Goal: Information Seeking & Learning: Learn about a topic

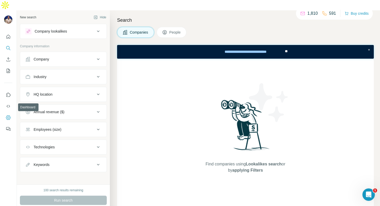
click at [8, 115] on icon "Dashboard" at bounding box center [8, 117] width 5 height 5
click at [177, 30] on span "People" at bounding box center [176, 32] width 12 height 5
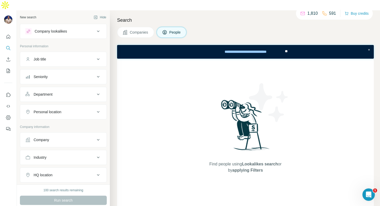
click at [310, 14] on p "1,810" at bounding box center [313, 13] width 10 height 6
click at [323, 14] on icon at bounding box center [324, 13] width 5 height 5
click at [66, 188] on div "100 search results remaining" at bounding box center [63, 190] width 40 height 5
click at [58, 134] on button "Company" at bounding box center [63, 140] width 86 height 12
click at [60, 158] on input "text" at bounding box center [63, 162] width 76 height 9
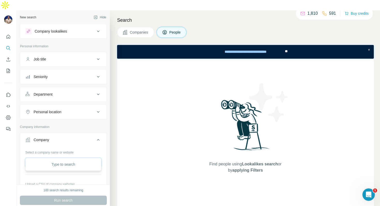
type input "***"
drag, startPoint x: 158, startPoint y: 206, endPoint x: 163, endPoint y: 206, distance: 4.9
click at [163, 206] on div "Search Companies People Find people using Lookalikes search or by applying Filt…" at bounding box center [245, 113] width 270 height 206
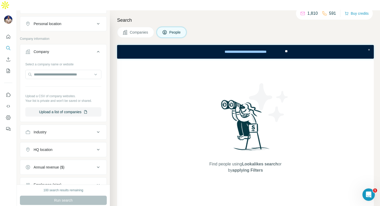
scroll to position [183, 0]
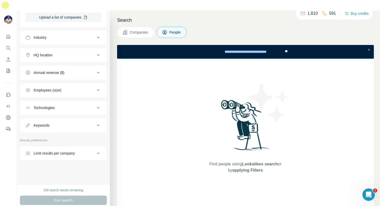
click at [136, 30] on span "Companies" at bounding box center [139, 32] width 19 height 5
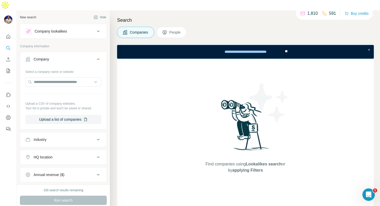
click at [56, 137] on div "Industry" at bounding box center [60, 139] width 70 height 5
click at [58, 148] on div at bounding box center [61, 152] width 64 height 9
type input "*"
type input "*****"
click at [37, 151] on div "Shipping" at bounding box center [63, 153] width 73 height 9
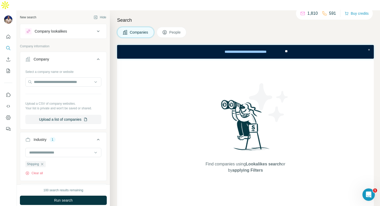
click at [61, 185] on div "100 search results remaining Run search Clear Save search Share filters" at bounding box center [63, 201] width 93 height 32
click at [62, 196] on button "Run search" at bounding box center [63, 200] width 87 height 9
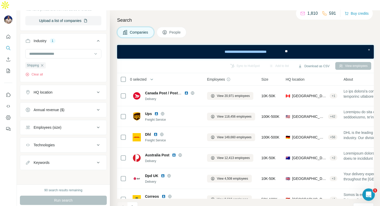
scroll to position [99, 0]
click at [75, 143] on div "Technologies" at bounding box center [60, 145] width 70 height 5
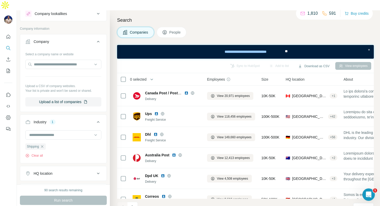
scroll to position [20, 0]
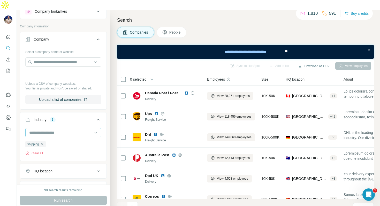
click at [63, 130] on input at bounding box center [61, 133] width 64 height 6
click at [68, 130] on input at bounding box center [61, 133] width 64 height 6
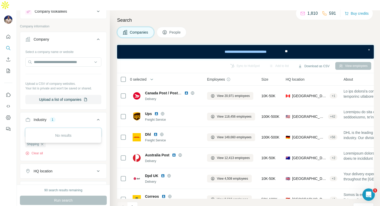
type input "*"
type input "*****"
click at [57, 133] on div "Warehousing" at bounding box center [63, 133] width 67 height 5
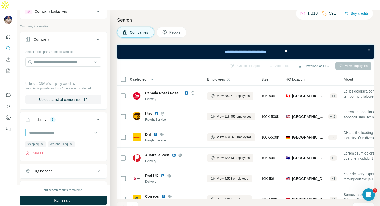
click at [62, 130] on input at bounding box center [61, 133] width 64 height 6
type input "*"
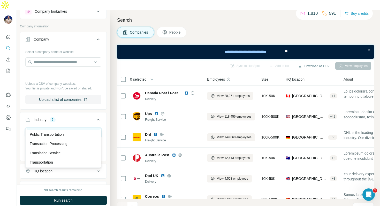
scroll to position [37, 0]
type input "*"
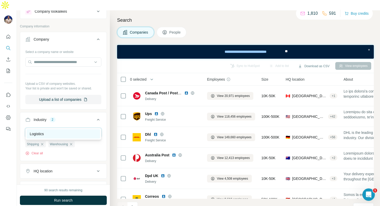
type input "*****"
click at [62, 136] on div "Logistics" at bounding box center [63, 133] width 67 height 5
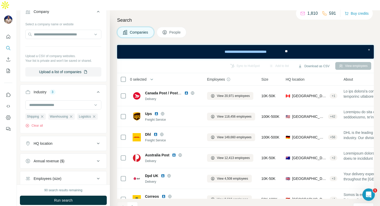
scroll to position [74, 0]
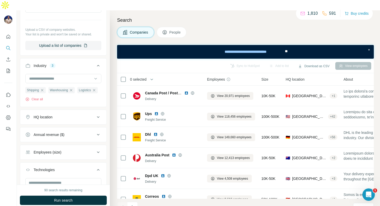
click at [74, 111] on button "HQ location" at bounding box center [63, 117] width 86 height 12
click at [71, 126] on input "text" at bounding box center [63, 130] width 76 height 9
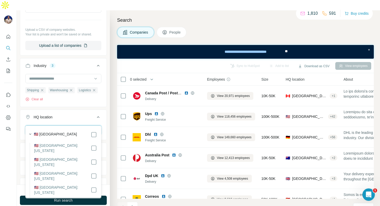
type input "*********"
click at [75, 135] on div "🇺🇸 [GEOGRAPHIC_DATA]" at bounding box center [65, 135] width 63 height 6
click at [89, 134] on div "🇺🇸 [GEOGRAPHIC_DATA]" at bounding box center [65, 135] width 63 height 6
click at [90, 133] on div "🇺🇸 [GEOGRAPHIC_DATA]" at bounding box center [65, 135] width 63 height 6
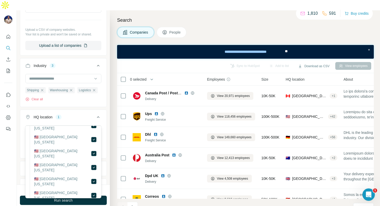
scroll to position [197, 0]
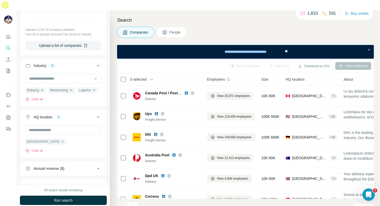
click at [99, 114] on icon at bounding box center [98, 117] width 6 height 6
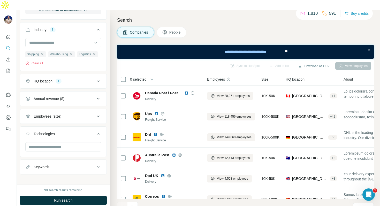
scroll to position [113, 0]
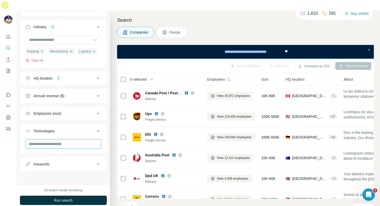
click at [86, 139] on input "text" at bounding box center [63, 143] width 76 height 9
type input "*"
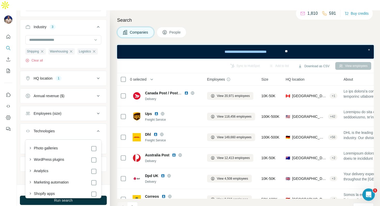
click at [64, 156] on div "WordPress plugins" at bounding box center [62, 159] width 70 height 7
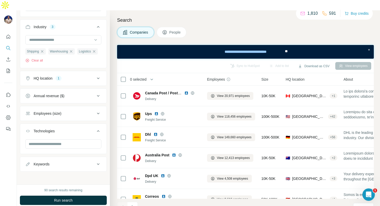
click at [82, 129] on div "Technologies" at bounding box center [60, 131] width 70 height 5
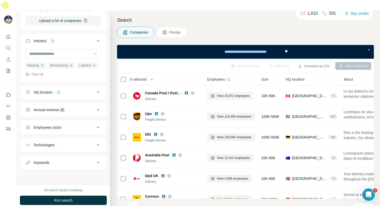
click at [71, 160] on div "Keywords" at bounding box center [60, 162] width 70 height 5
click at [68, 171] on input "text" at bounding box center [58, 175] width 66 height 9
type input "**********"
click at [74, 171] on input "text" at bounding box center [58, 175] width 66 height 9
type input "***"
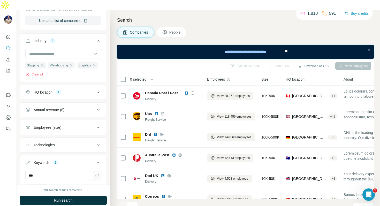
click at [101, 171] on button "button" at bounding box center [97, 175] width 8 height 9
click at [71, 171] on input "text" at bounding box center [58, 175] width 66 height 9
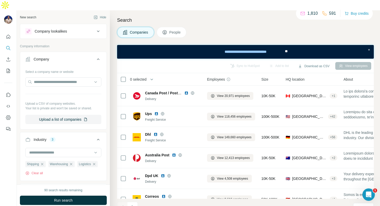
scroll to position [27, 0]
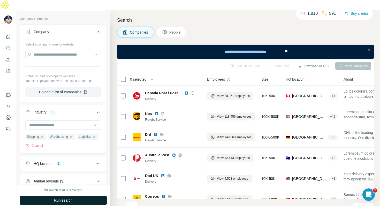
click at [69, 196] on button "Run search" at bounding box center [63, 200] width 87 height 9
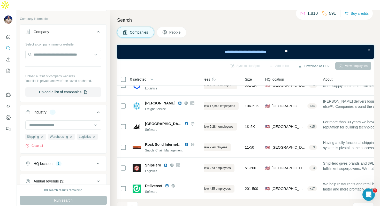
scroll to position [50, 0]
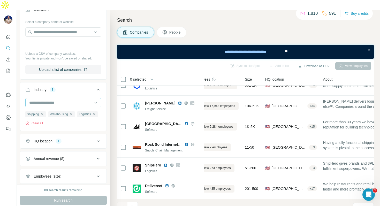
click at [60, 100] on input at bounding box center [61, 103] width 64 height 6
click at [85, 87] on div "Industry 3" at bounding box center [60, 89] width 70 height 5
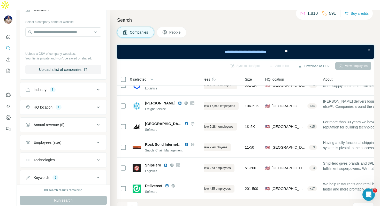
click at [85, 87] on div "Industry 3" at bounding box center [60, 89] width 70 height 5
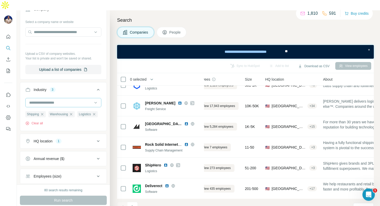
click at [63, 100] on input at bounding box center [61, 103] width 64 height 6
type input "******"
click at [53, 114] on p "Supply Chain Management" at bounding box center [52, 113] width 44 height 5
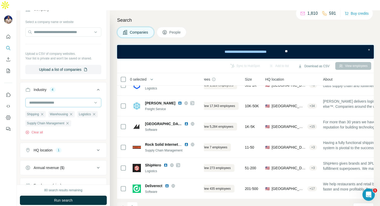
click at [48, 100] on input at bounding box center [61, 103] width 64 height 6
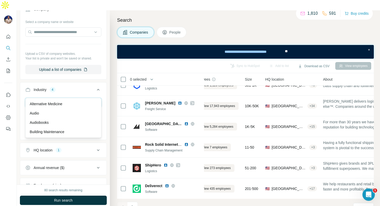
type input "*"
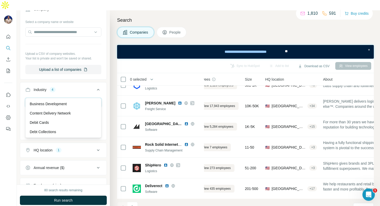
type input "*"
click at [84, 84] on button "Industry 4" at bounding box center [63, 91] width 86 height 14
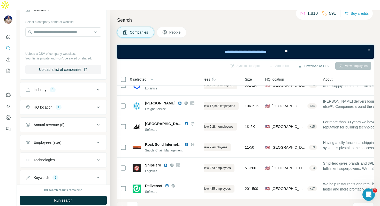
click at [84, 87] on div "Industry 4" at bounding box center [60, 89] width 70 height 5
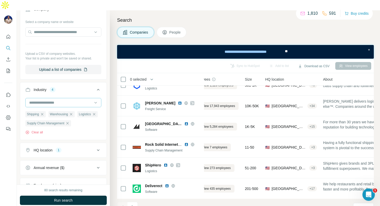
click at [65, 100] on input at bounding box center [61, 103] width 64 height 6
type input "*"
type input "****"
click at [80, 130] on ul "Company Select a company name or website Upload a CSV of company websites. Your…" at bounding box center [63, 132] width 87 height 260
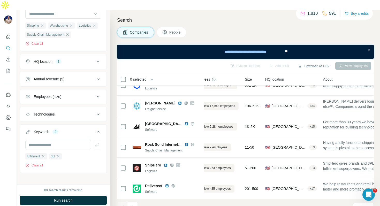
scroll to position [142, 0]
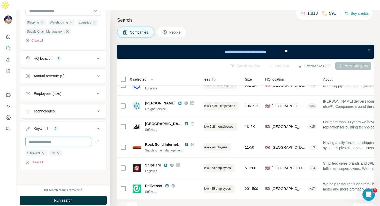
click at [62, 137] on input "text" at bounding box center [58, 141] width 66 height 9
type input "*"
type input "***"
click at [42, 137] on input "text" at bounding box center [58, 141] width 66 height 9
type input "**********"
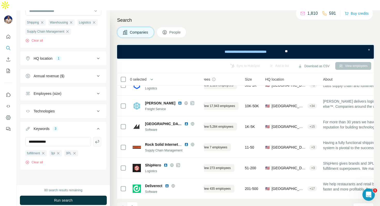
click at [99, 140] on icon "button" at bounding box center [97, 141] width 4 height 3
click at [77, 137] on input "text" at bounding box center [58, 141] width 66 height 9
type input "**********"
click at [95, 139] on icon "button" at bounding box center [97, 141] width 5 height 5
click at [78, 137] on input "text" at bounding box center [58, 141] width 66 height 9
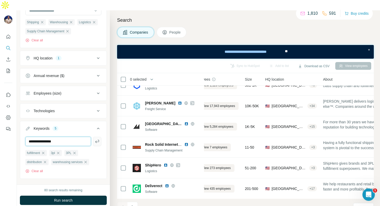
type input "**********"
click at [96, 139] on icon "button" at bounding box center [97, 141] width 5 height 5
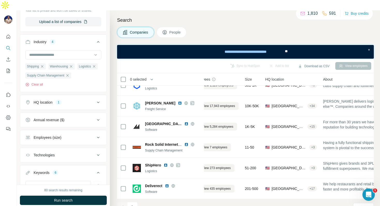
scroll to position [160, 0]
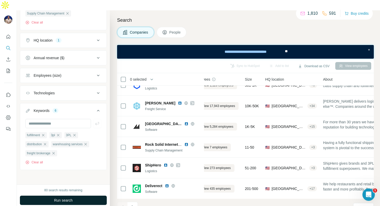
click at [92, 196] on button "Run search" at bounding box center [63, 200] width 87 height 9
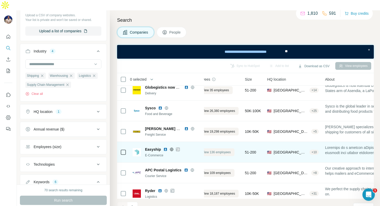
scroll to position [5, 15]
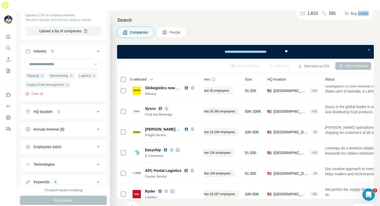
click at [368, 12] on button "Buy credits" at bounding box center [357, 13] width 24 height 7
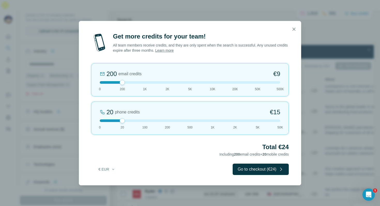
click at [253, 121] on div at bounding box center [190, 121] width 181 height 3
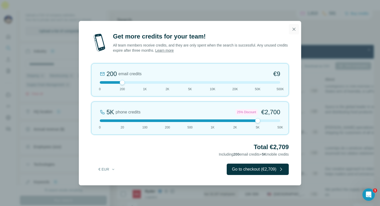
click at [294, 28] on icon "button" at bounding box center [294, 29] width 5 height 5
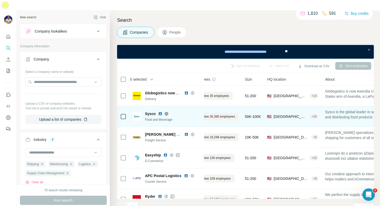
scroll to position [94, 15]
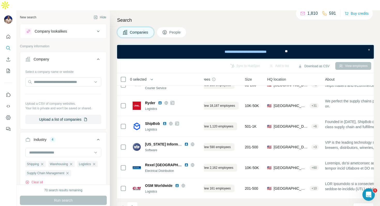
click at [326, 14] on div "591" at bounding box center [329, 13] width 14 height 6
click at [333, 9] on div "1,810 591 Buy credits" at bounding box center [334, 13] width 77 height 12
click at [330, 27] on div "Companies People" at bounding box center [245, 32] width 257 height 11
click at [329, 12] on p "591" at bounding box center [332, 13] width 7 height 6
click at [329, 14] on p "591" at bounding box center [332, 13] width 7 height 6
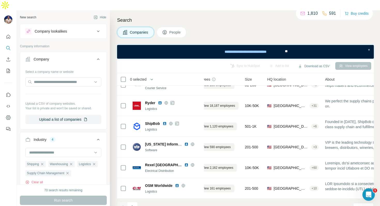
click at [323, 14] on icon at bounding box center [324, 13] width 5 height 5
click at [360, 12] on button "Buy credits" at bounding box center [357, 13] width 24 height 7
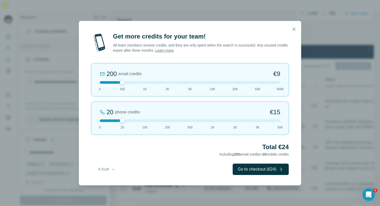
click at [104, 83] on div at bounding box center [190, 82] width 181 height 3
click at [164, 117] on div "20 phone credits €[PHONE_NUMBER] 1K 2K 5K 50K" at bounding box center [190, 118] width 198 height 33
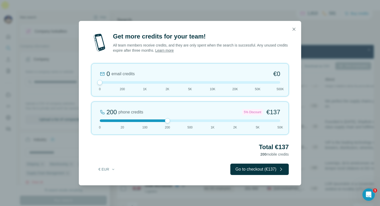
click at [188, 120] on div at bounding box center [190, 121] width 181 height 3
click at [209, 120] on div at bounding box center [190, 121] width 181 height 3
click at [228, 121] on div at bounding box center [190, 121] width 181 height 3
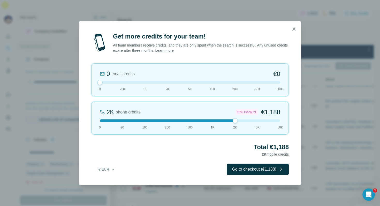
click at [242, 122] on div at bounding box center [190, 121] width 181 height 3
click at [254, 122] on div "2K phone credits 18% Discount €1,188 0 20 100 200 500 1K 2K 5K 50K" at bounding box center [190, 118] width 198 height 33
click at [249, 122] on div at bounding box center [190, 121] width 181 height 3
click at [244, 121] on div at bounding box center [190, 121] width 181 height 3
click at [294, 26] on button "button" at bounding box center [294, 29] width 10 height 10
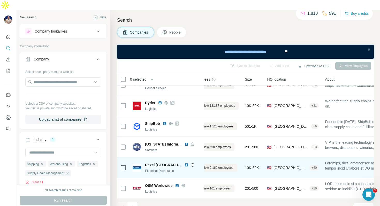
scroll to position [0, 15]
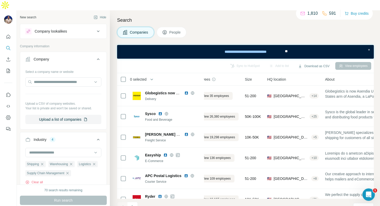
click at [242, 59] on div "Sync to HubSpot Add to list Download as CSV View employees" at bounding box center [245, 66] width 257 height 14
click at [242, 61] on div "Sync to HubSpot Add to list Download as CSV View employees" at bounding box center [246, 65] width 252 height 9
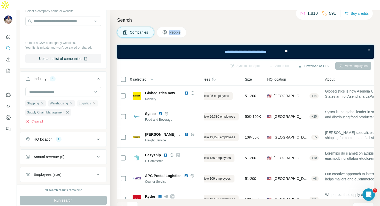
scroll to position [0, 0]
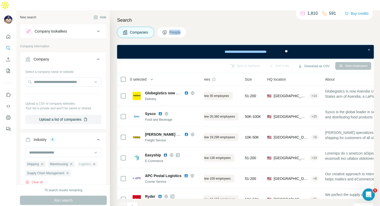
click at [92, 28] on div "Company lookalikes" at bounding box center [60, 31] width 70 height 6
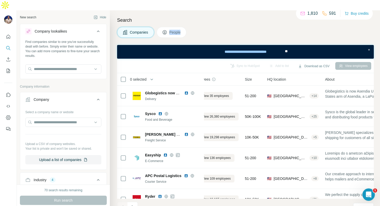
click at [92, 28] on div "Company lookalikes" at bounding box center [60, 31] width 70 height 6
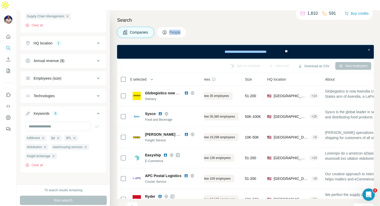
scroll to position [160, 0]
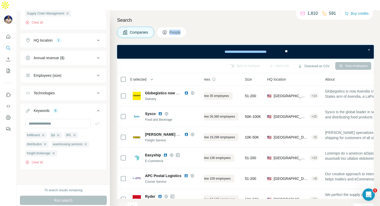
click at [72, 182] on div "Save search" at bounding box center [72, 181] width 55 height 10
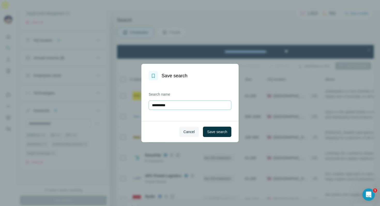
type input "**********"
click at [226, 130] on span "Save search" at bounding box center [217, 131] width 20 height 5
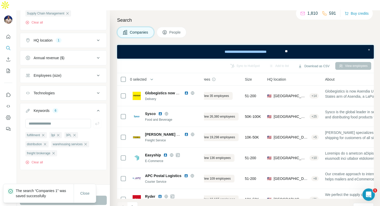
click at [167, 30] on icon at bounding box center [165, 32] width 4 height 4
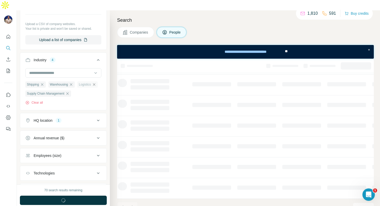
scroll to position [0, 15]
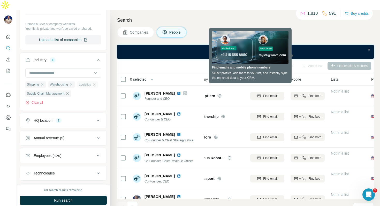
click at [359, 61] on div "Add to Sequence Sync to HubSpot Add to list Find emails & mobiles" at bounding box center [246, 65] width 252 height 9
click at [355, 61] on div "Add to Sequence Sync to HubSpot Add to list Find emails & mobiles" at bounding box center [246, 65] width 252 height 9
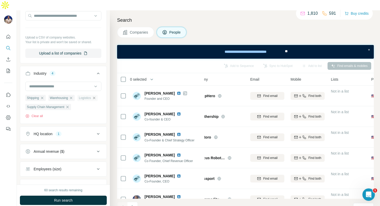
scroll to position [147, 0]
click at [88, 149] on div "Annual revenue ($)" at bounding box center [60, 151] width 70 height 5
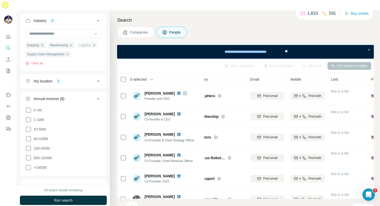
scroll to position [200, 0]
click at [44, 146] on span "100-500M" at bounding box center [41, 148] width 18 height 5
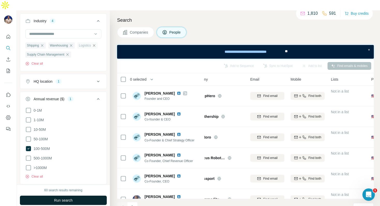
click at [59, 198] on span "Run search" at bounding box center [63, 200] width 19 height 5
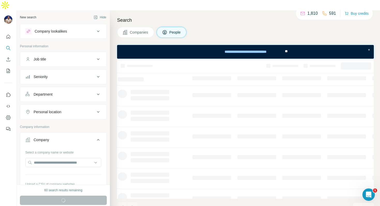
click at [80, 92] on div "Department" at bounding box center [60, 94] width 70 height 5
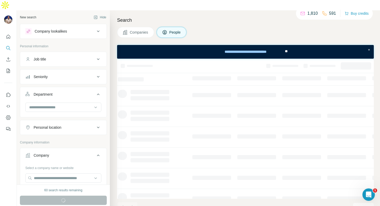
click at [85, 74] on div "Seniority" at bounding box center [60, 76] width 70 height 5
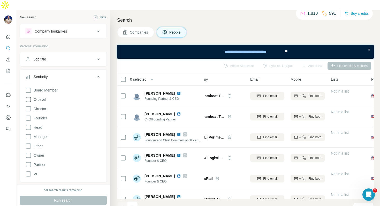
click at [42, 97] on span "C-Level" at bounding box center [39, 99] width 14 height 5
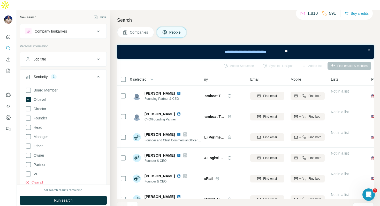
scroll to position [16, 0]
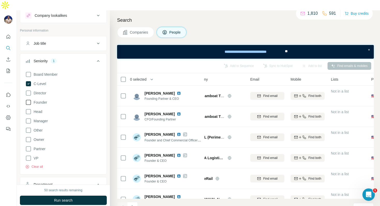
click at [45, 100] on span "Founder" at bounding box center [40, 102] width 16 height 5
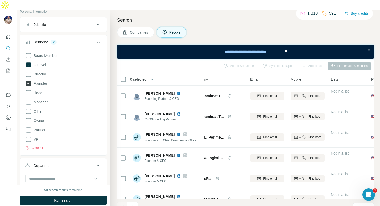
scroll to position [33, 0]
click at [35, 138] on span "VP" at bounding box center [35, 140] width 7 height 5
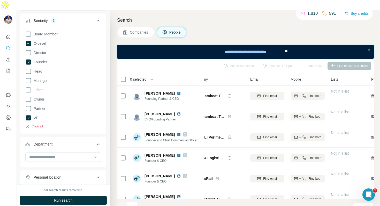
scroll to position [71, 0]
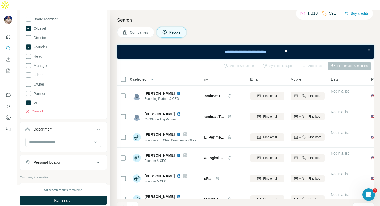
click at [45, 138] on div at bounding box center [63, 144] width 86 height 13
click at [47, 139] on input at bounding box center [61, 142] width 64 height 6
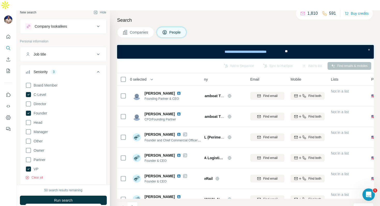
scroll to position [0, 0]
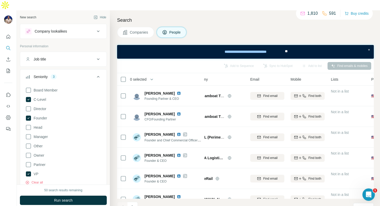
click at [75, 53] on button "Job title" at bounding box center [63, 59] width 86 height 12
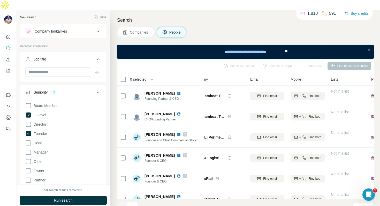
click at [71, 68] on div at bounding box center [63, 74] width 86 height 13
click at [74, 68] on input "text" at bounding box center [58, 72] width 66 height 9
type input "***"
click at [99, 71] on icon "button" at bounding box center [97, 72] width 4 height 3
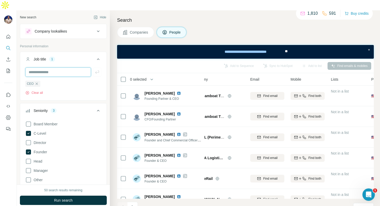
click at [74, 68] on input "text" at bounding box center [58, 72] width 66 height 9
type input "***"
click at [98, 70] on icon "button" at bounding box center [97, 72] width 5 height 5
click at [77, 68] on input "text" at bounding box center [58, 72] width 66 height 9
type input "***"
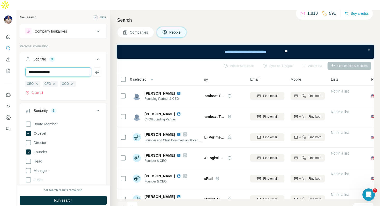
type input "**********"
click at [102, 68] on div "**********" at bounding box center [63, 84] width 86 height 32
click at [95, 70] on icon "button" at bounding box center [97, 72] width 5 height 5
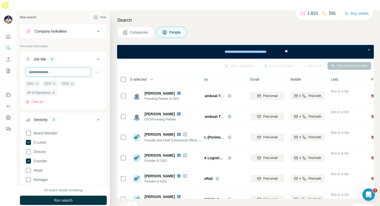
click at [75, 68] on input "text" at bounding box center [58, 72] width 66 height 9
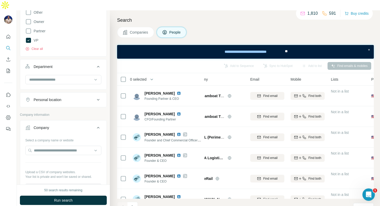
scroll to position [179, 0]
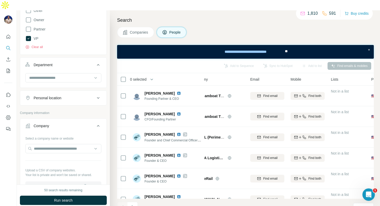
click at [76, 91] on div "Personal location" at bounding box center [63, 98] width 87 height 15
click at [76, 95] on div "Personal location" at bounding box center [60, 97] width 70 height 5
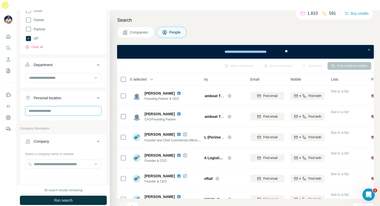
click at [74, 106] on input "text" at bounding box center [63, 110] width 76 height 9
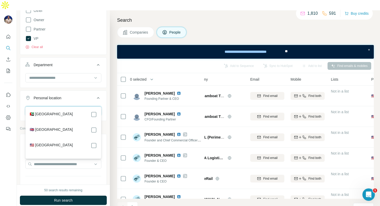
type input "******"
click at [76, 145] on div "🇺🇸 [GEOGRAPHIC_DATA]" at bounding box center [63, 146] width 67 height 6
click at [85, 144] on div "🇺🇸 [GEOGRAPHIC_DATA]" at bounding box center [63, 146] width 67 height 6
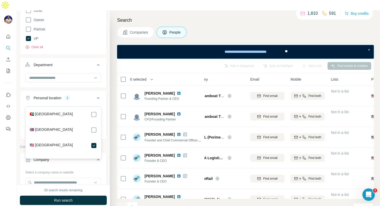
click at [97, 95] on icon at bounding box center [98, 98] width 6 height 6
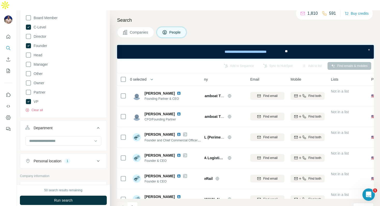
scroll to position [119, 0]
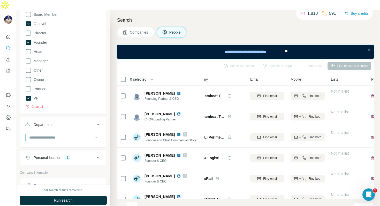
click at [85, 135] on input at bounding box center [61, 138] width 64 height 6
click at [83, 139] on div "Accounting and Finance" at bounding box center [63, 139] width 67 height 5
click at [80, 135] on input at bounding box center [61, 138] width 64 height 6
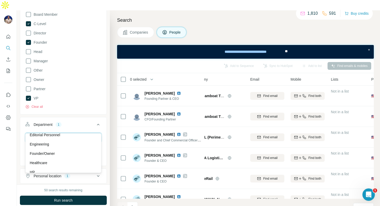
scroll to position [55, 0]
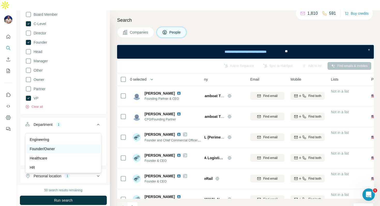
click at [75, 149] on div "Founder/Owner" at bounding box center [63, 148] width 67 height 5
click at [86, 135] on input at bounding box center [61, 138] width 64 height 6
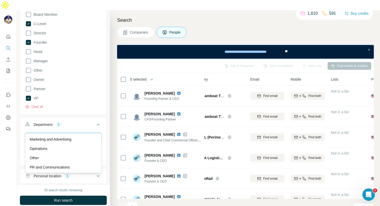
scroll to position [120, 0]
click at [82, 149] on div "Operations" at bounding box center [63, 149] width 67 height 5
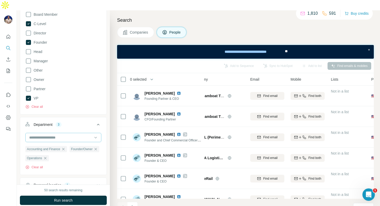
click at [91, 135] on input at bounding box center [61, 138] width 64 height 6
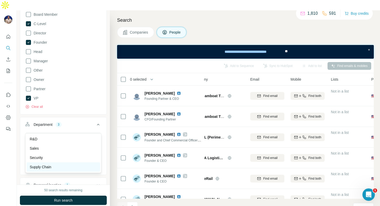
click at [87, 168] on div "Supply Chain" at bounding box center [63, 167] width 67 height 5
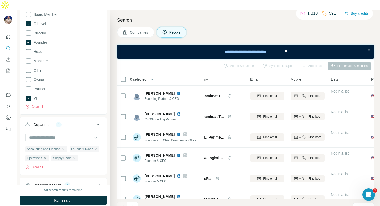
scroll to position [109, 0]
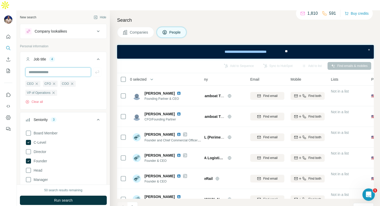
click at [40, 68] on input "text" at bounding box center [58, 72] width 66 height 9
type input "**********"
click at [99, 70] on icon "button" at bounding box center [97, 72] width 5 height 5
click at [78, 68] on input "text" at bounding box center [58, 72] width 66 height 9
type input "**********"
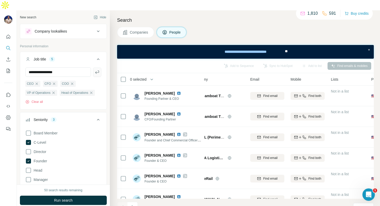
click at [101, 68] on button "button" at bounding box center [97, 72] width 8 height 9
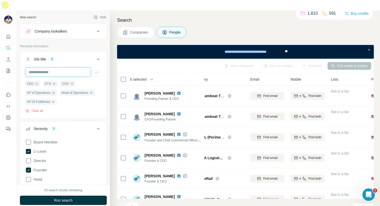
click at [68, 68] on input "text" at bounding box center [58, 72] width 66 height 9
click at [36, 68] on input "**********" at bounding box center [58, 72] width 66 height 9
click at [60, 68] on input "**********" at bounding box center [58, 72] width 66 height 9
type input "**********"
click at [97, 68] on button "button" at bounding box center [97, 72] width 8 height 9
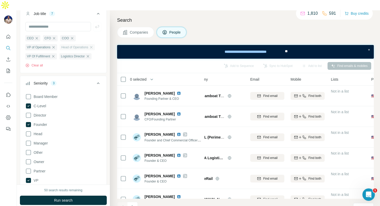
scroll to position [73, 0]
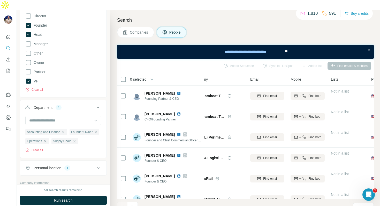
scroll to position [171, 0]
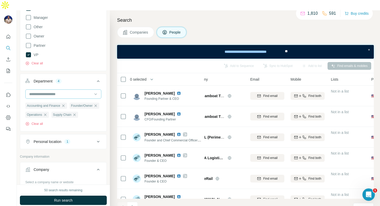
click at [70, 91] on input at bounding box center [61, 94] width 64 height 6
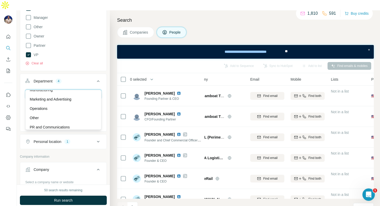
scroll to position [112, 0]
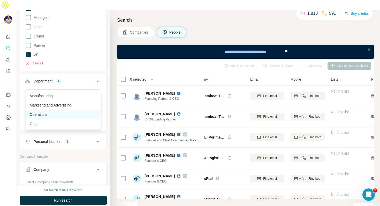
click at [68, 112] on div "Operations" at bounding box center [63, 114] width 67 height 5
click at [77, 91] on div "Operations" at bounding box center [61, 93] width 64 height 5
click at [78, 75] on button "Department 4" at bounding box center [63, 82] width 86 height 14
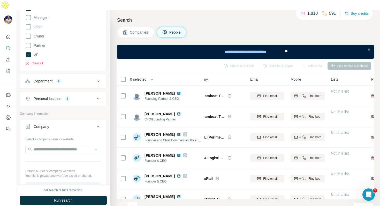
click at [81, 79] on div "Department 4" at bounding box center [60, 81] width 70 height 5
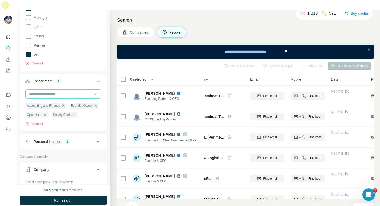
click at [82, 91] on input at bounding box center [61, 94] width 64 height 6
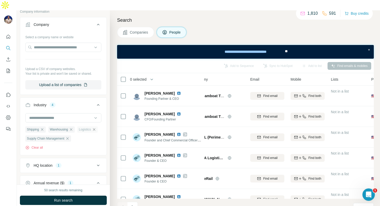
scroll to position [336, 0]
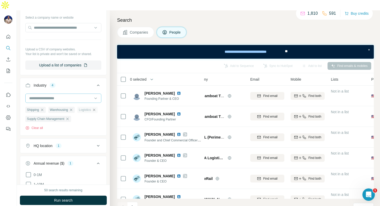
click at [67, 94] on div at bounding box center [61, 98] width 64 height 9
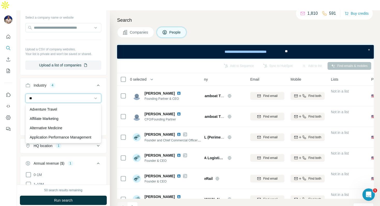
type input "*"
type input "****"
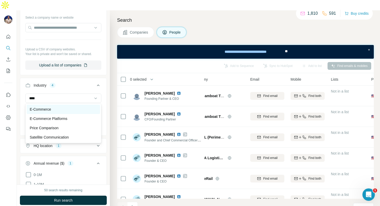
click at [72, 108] on div "E-Commerce" at bounding box center [63, 109] width 67 height 5
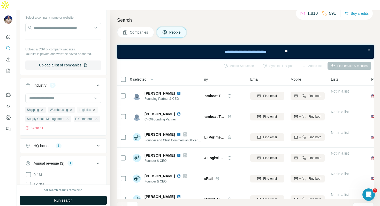
click at [73, 198] on span "Run search" at bounding box center [63, 200] width 19 height 5
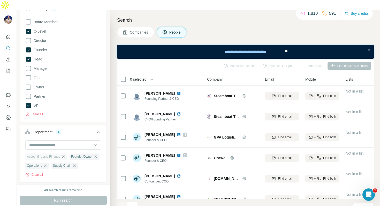
scroll to position [136, 0]
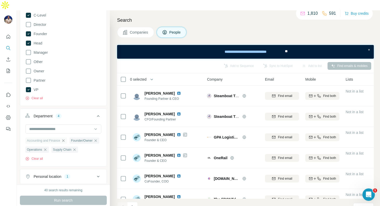
click at [65, 139] on icon "button" at bounding box center [63, 141] width 4 height 4
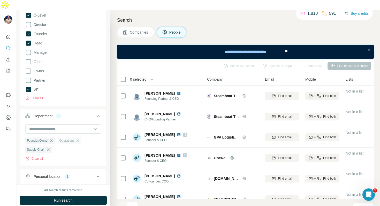
click at [77, 138] on div "Operations" at bounding box center [70, 141] width 24 height 6
click at [79, 139] on icon "button" at bounding box center [78, 140] width 2 height 2
click at [53, 139] on icon "button" at bounding box center [51, 140] width 2 height 2
click at [48, 139] on icon "button" at bounding box center [48, 141] width 4 height 4
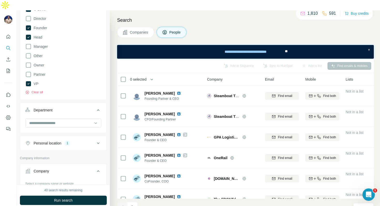
scroll to position [143, 0]
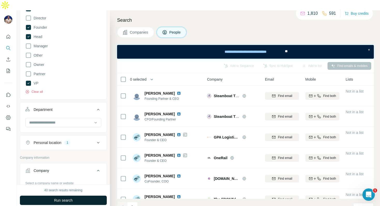
click at [71, 198] on span "Run search" at bounding box center [63, 200] width 19 height 5
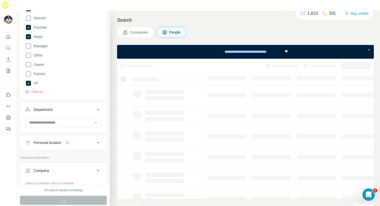
click at [87, 137] on button "Personal location 1" at bounding box center [63, 143] width 86 height 12
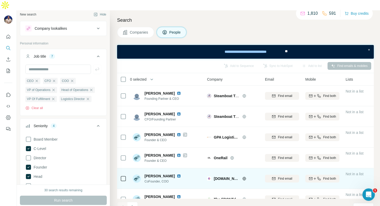
scroll to position [94, 0]
